Goal: Task Accomplishment & Management: Use online tool/utility

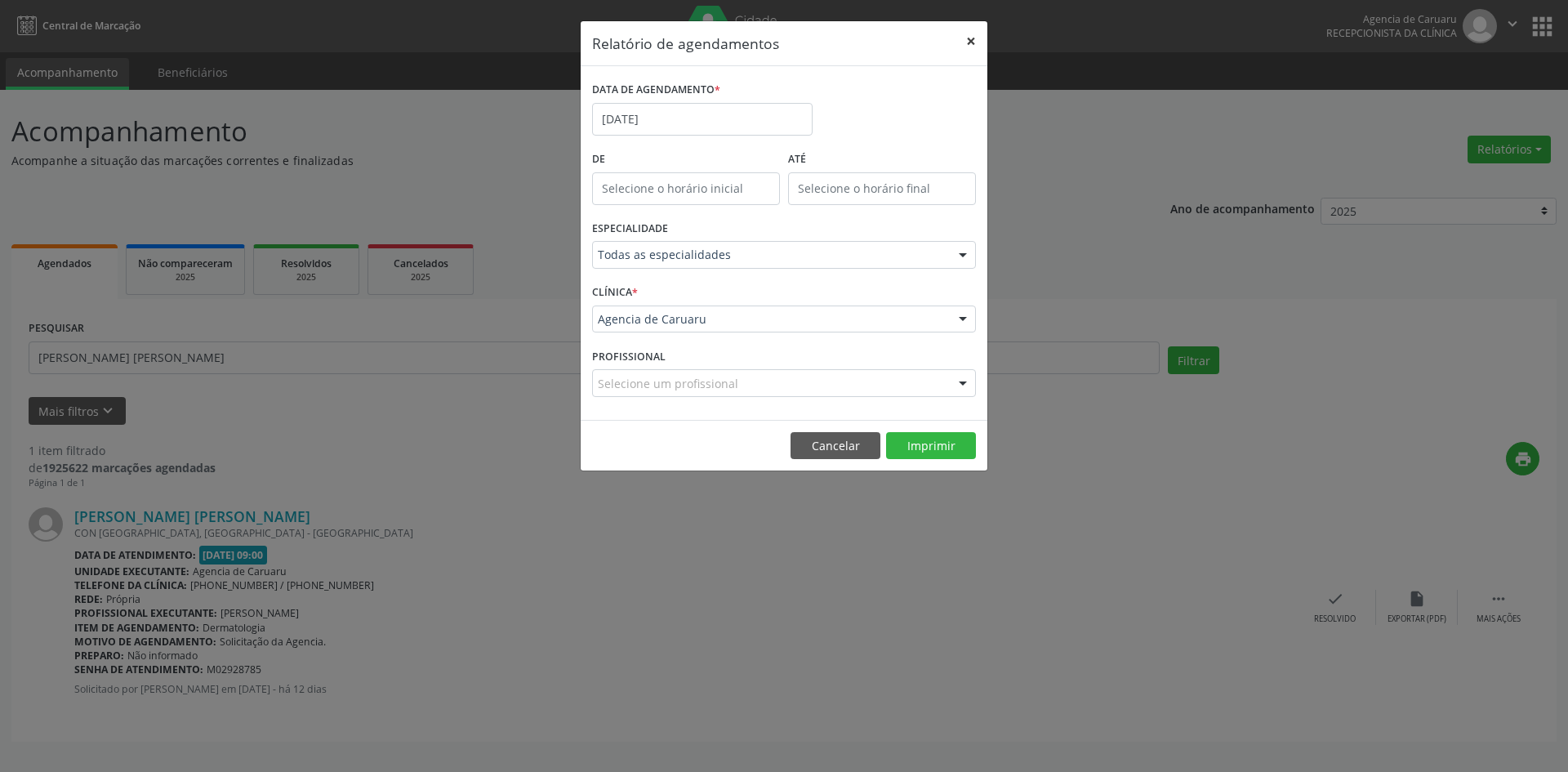
click at [975, 37] on button "×" at bounding box center [971, 41] width 32 height 40
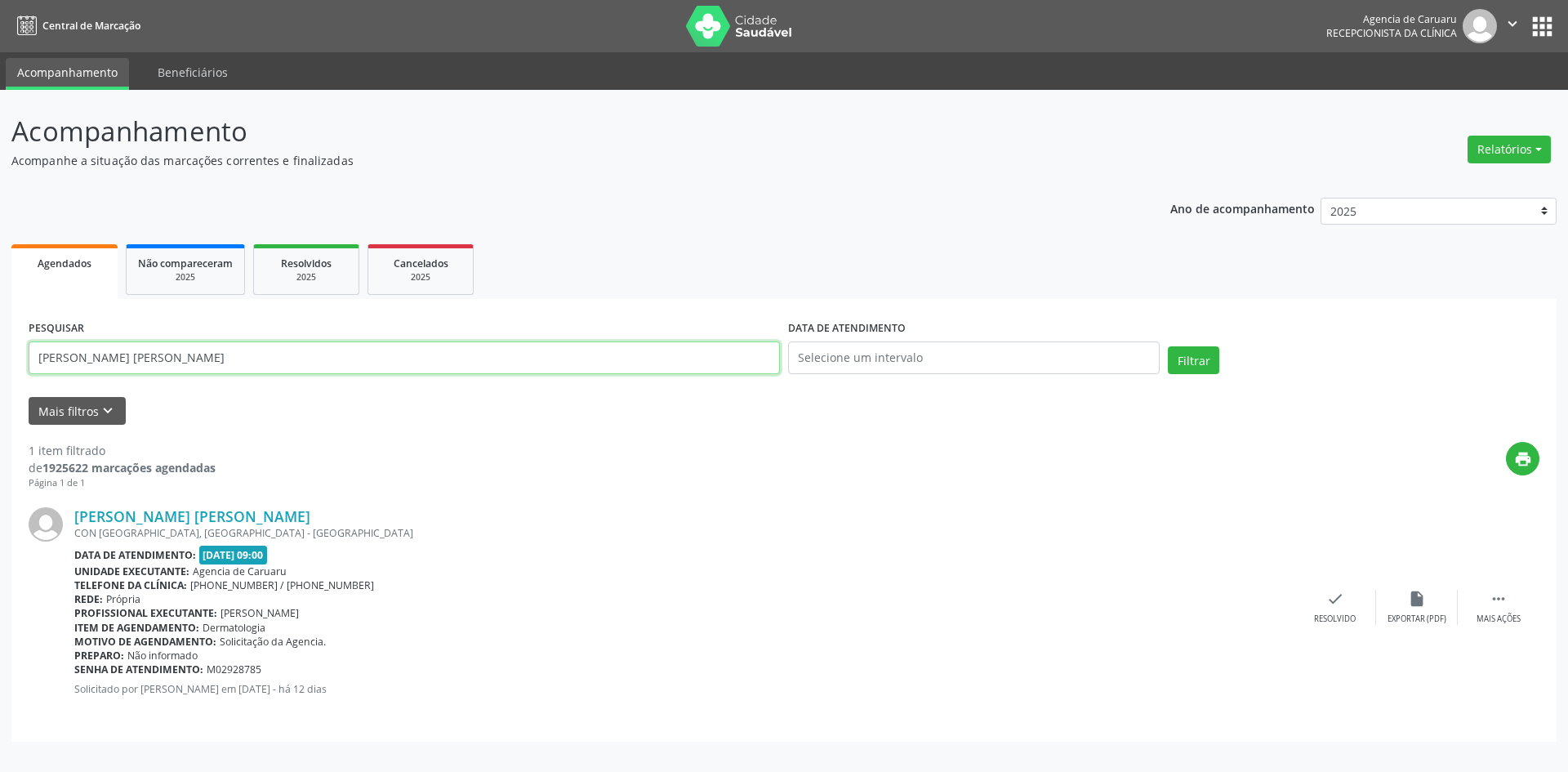
click at [360, 346] on input "[PERSON_NAME] [PERSON_NAME]" at bounding box center [404, 358] width 751 height 32
type input "G"
paste input "[PERSON_NAME]"
type input "[PERSON_NAME]"
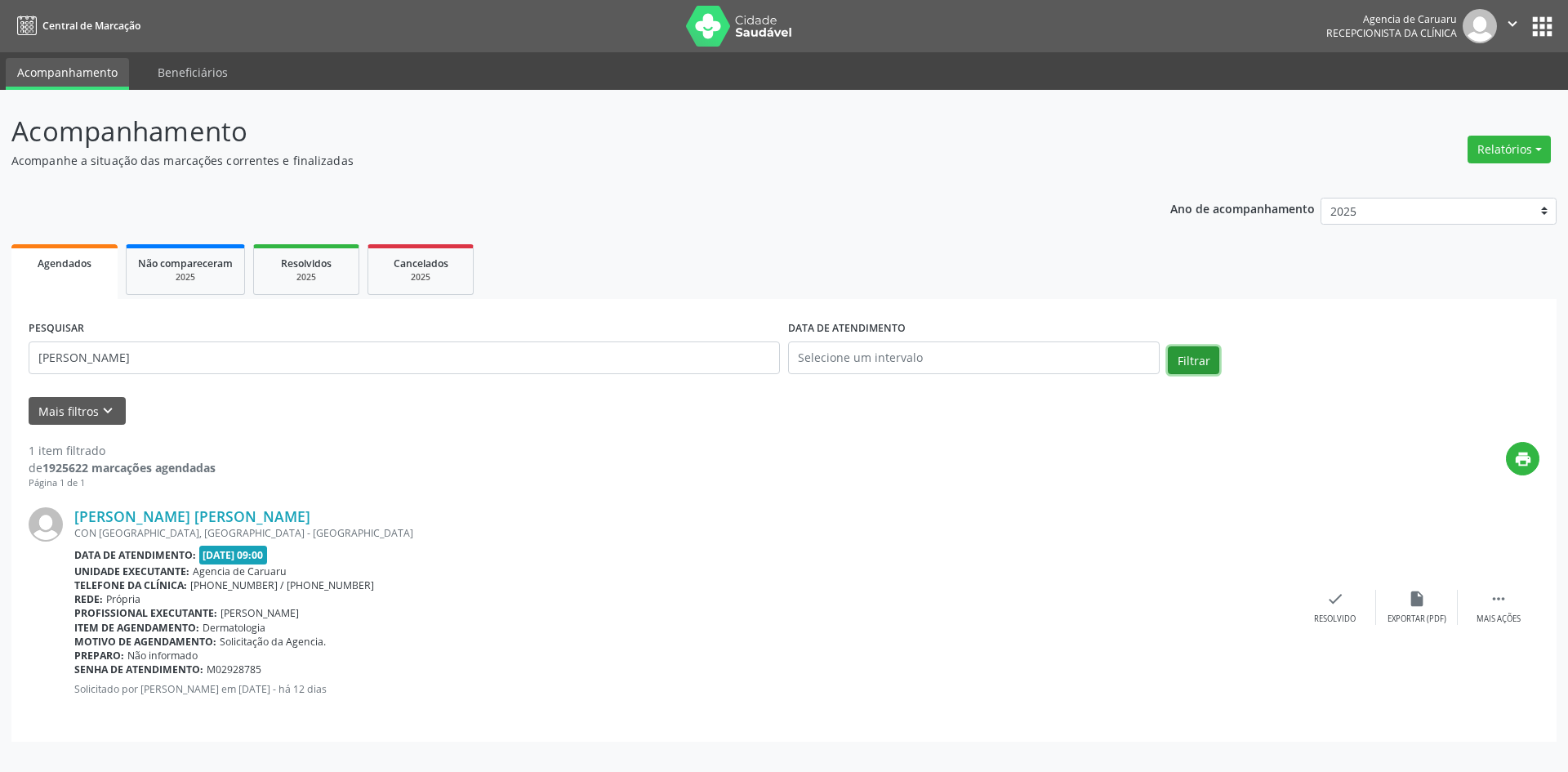
click at [1204, 359] on button "Filtrar" at bounding box center [1193, 360] width 51 height 28
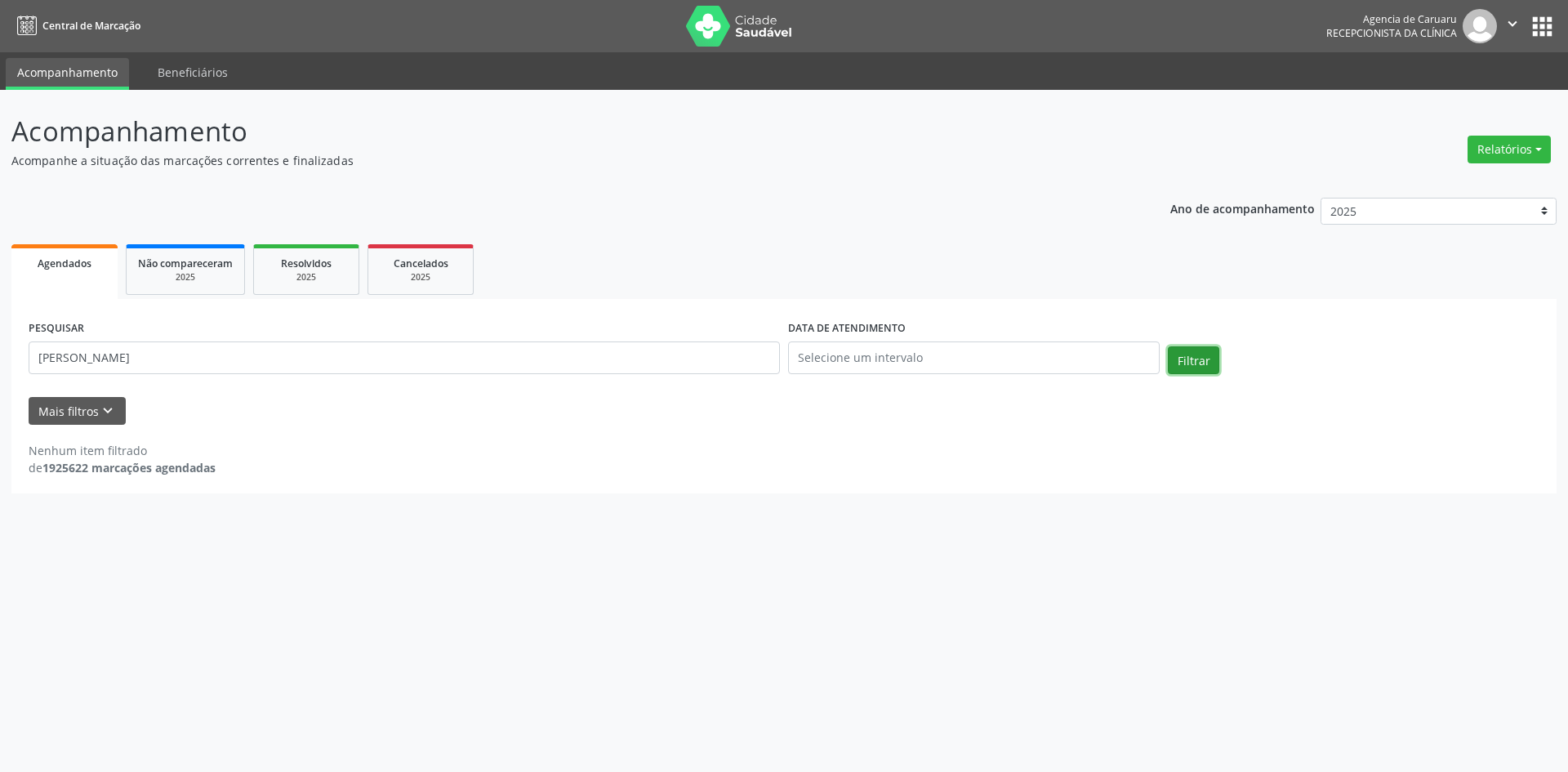
click at [1204, 359] on button "Filtrar" at bounding box center [1193, 360] width 51 height 28
click at [1496, 152] on button "Relatórios" at bounding box center [1510, 149] width 84 height 28
click at [1430, 187] on link "Agendamentos" at bounding box center [1465, 184] width 176 height 23
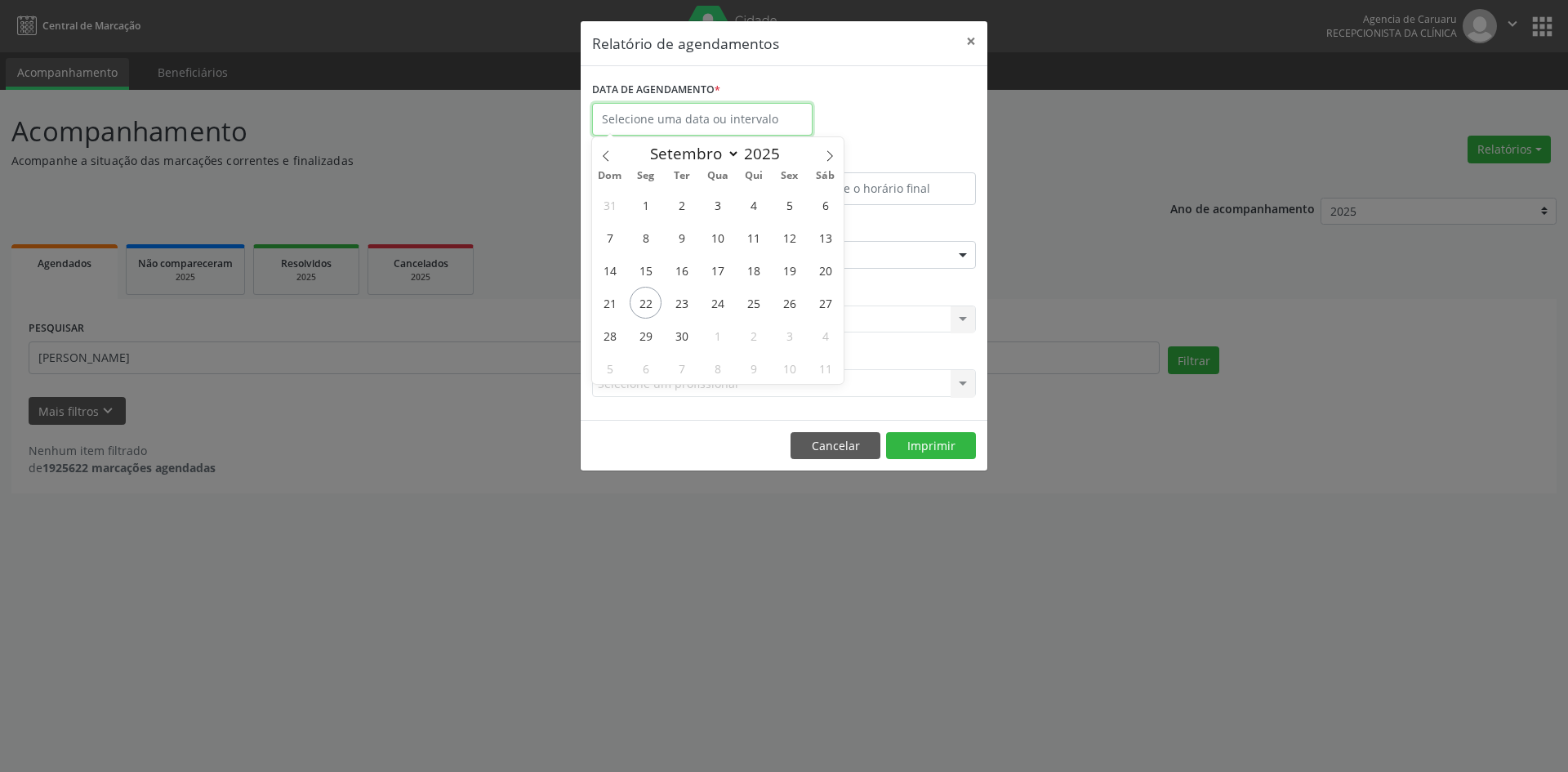
click at [688, 112] on input "text" at bounding box center [702, 120] width 220 height 32
click at [832, 153] on icon at bounding box center [830, 155] width 11 height 11
select select "9"
click at [713, 269] on span "15" at bounding box center [717, 270] width 32 height 32
type input "[DATE]"
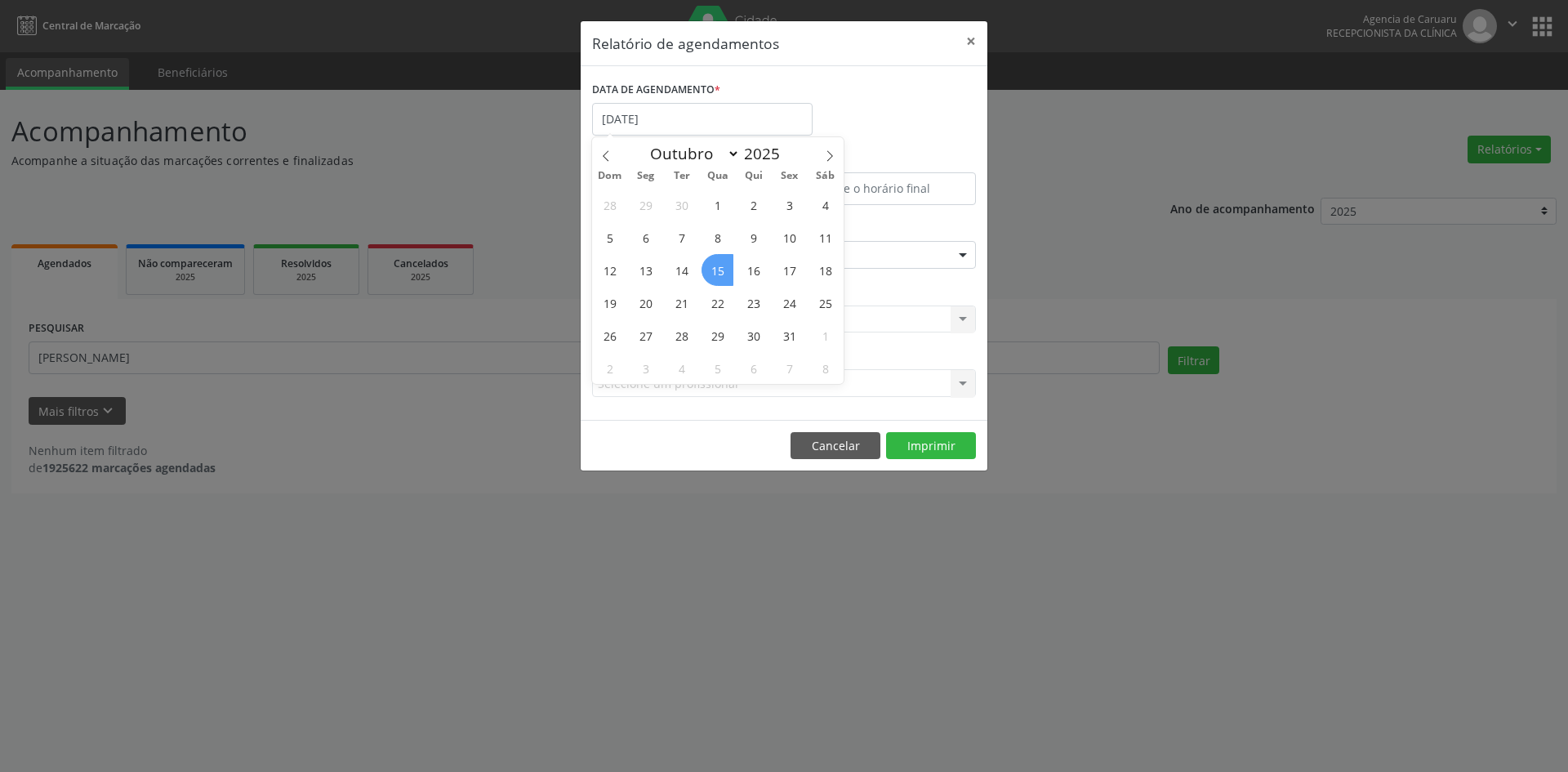
click at [713, 269] on span "15" at bounding box center [717, 270] width 32 height 32
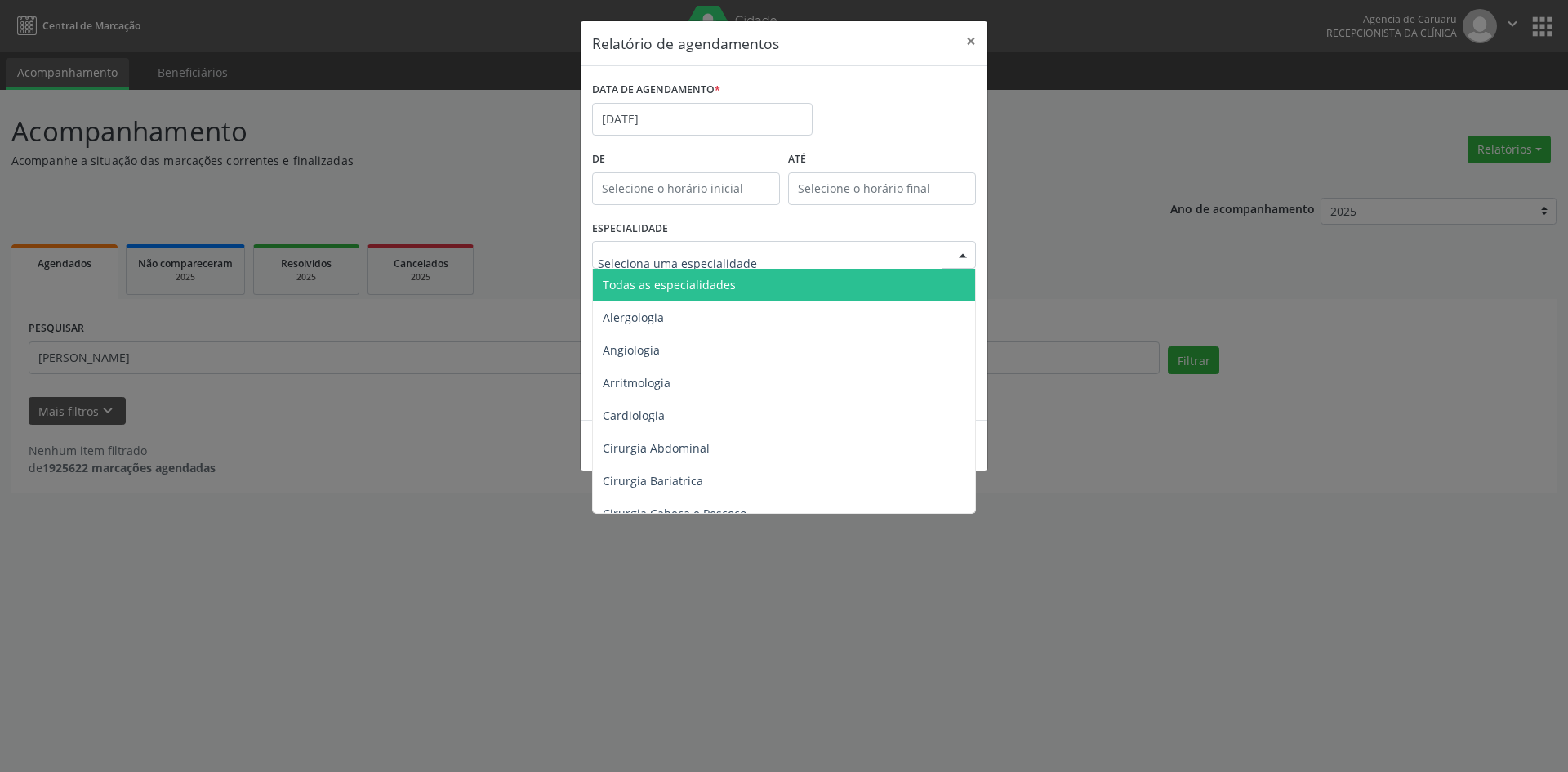
click at [656, 285] on span "Todas as especialidades" at bounding box center [669, 284] width 133 height 15
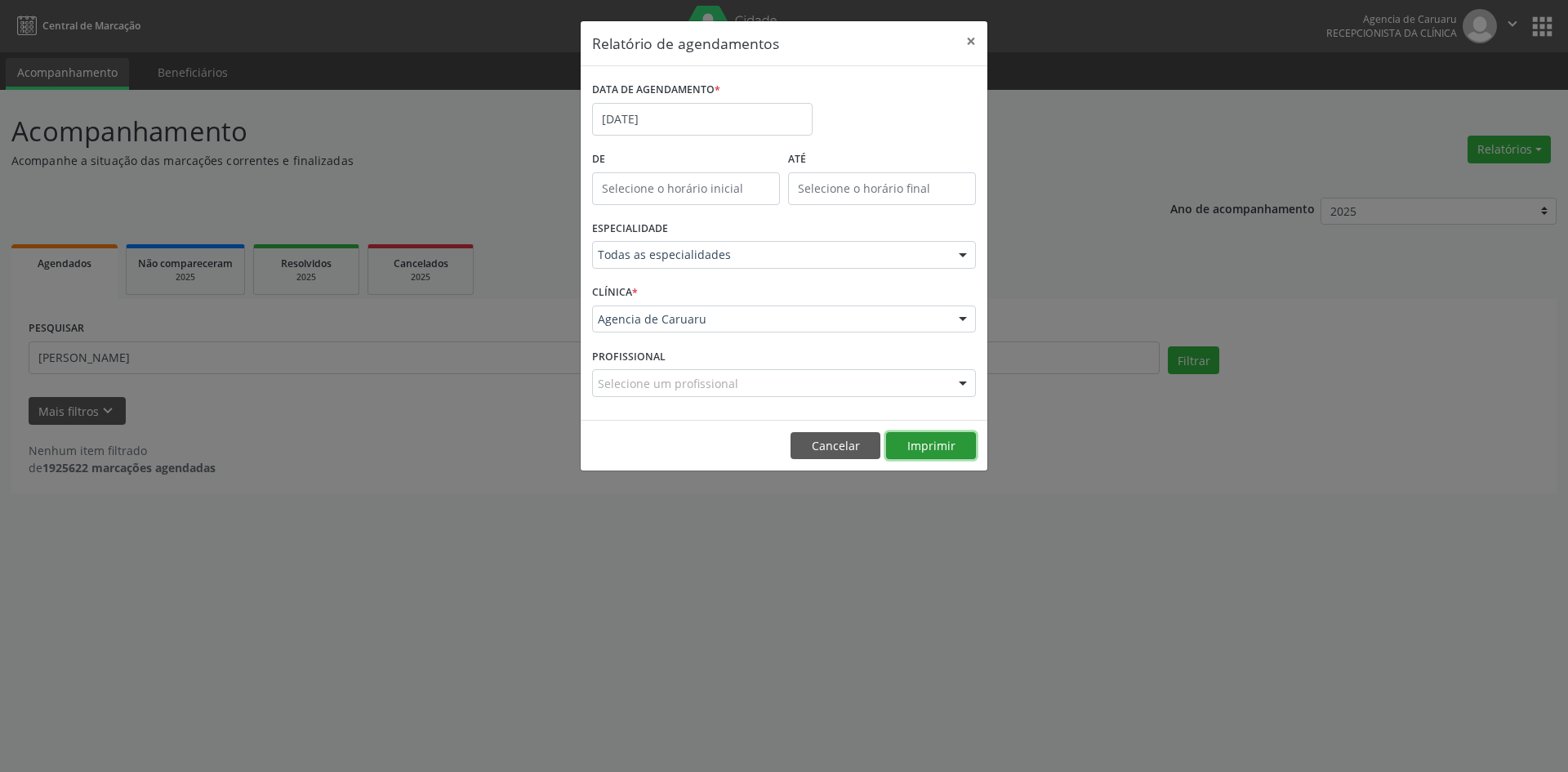
click at [935, 445] on button "Imprimir" at bounding box center [930, 446] width 90 height 28
